Goal: Navigation & Orientation: Find specific page/section

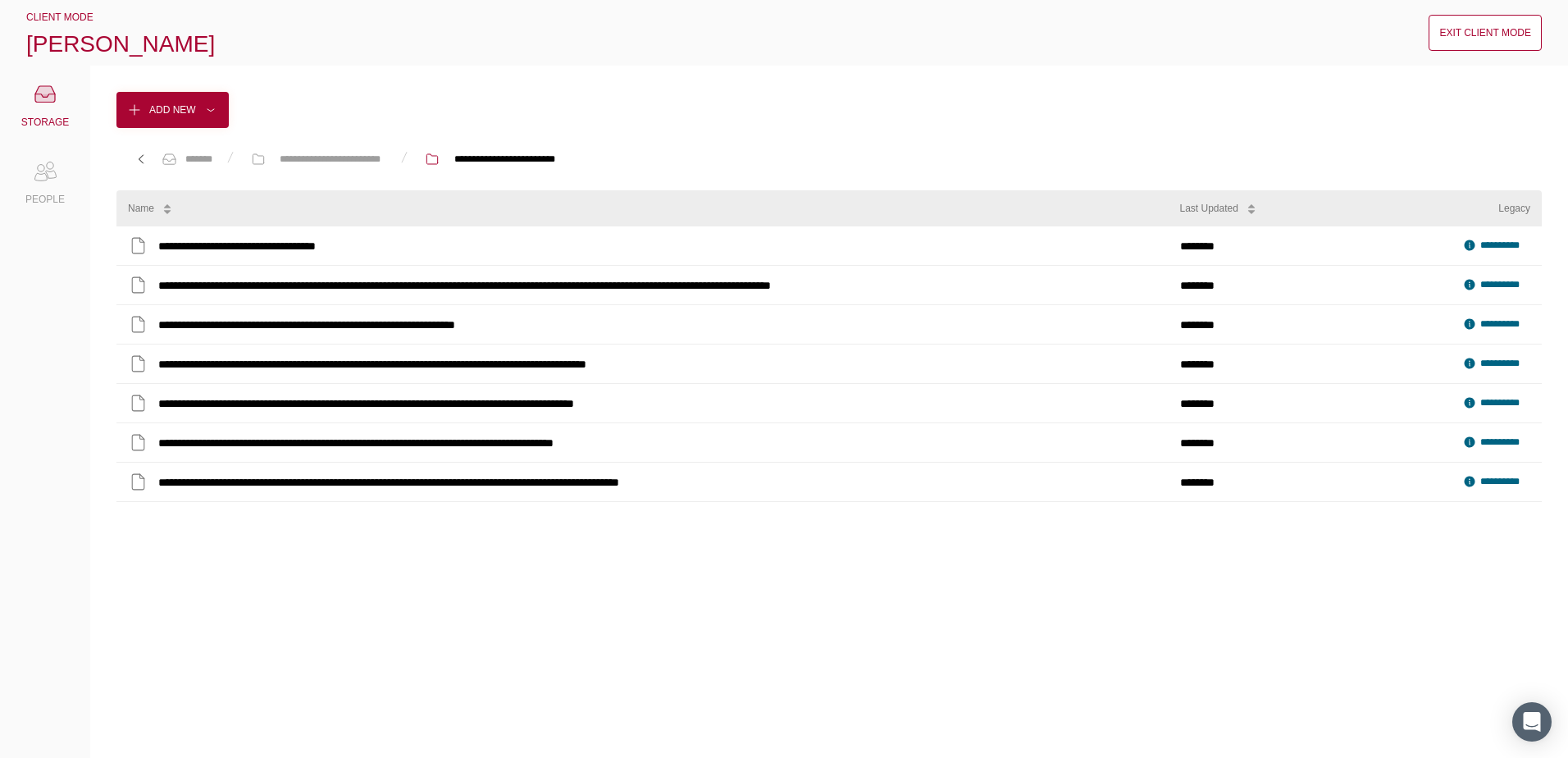
click at [356, 699] on div "**********" at bounding box center [829, 479] width 1425 height 506
click at [1476, 33] on div "Exit Client Mode" at bounding box center [1485, 32] width 92 height 16
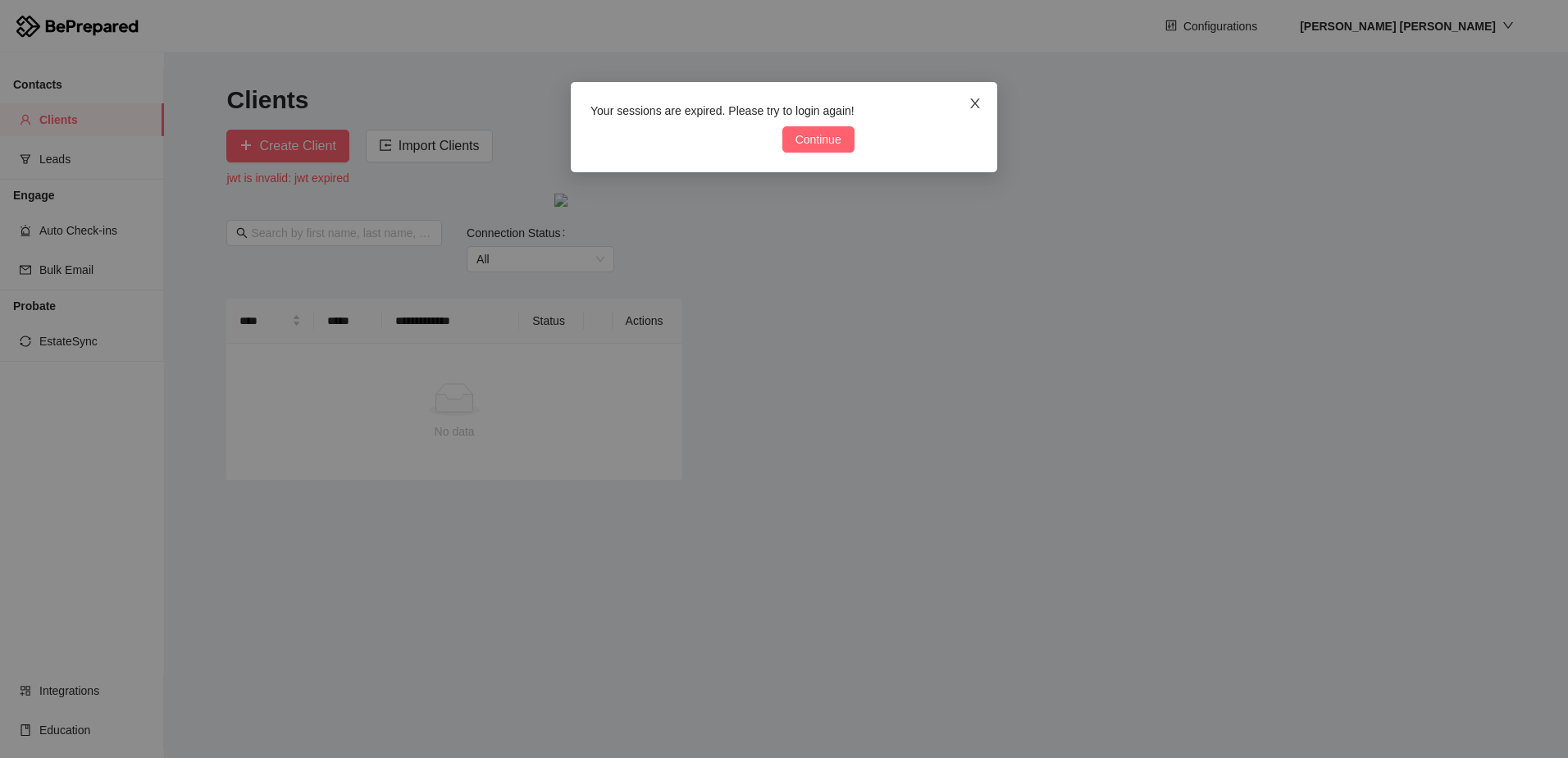
click at [977, 104] on icon "close" at bounding box center [975, 103] width 13 height 13
